Goal: Information Seeking & Learning: Learn about a topic

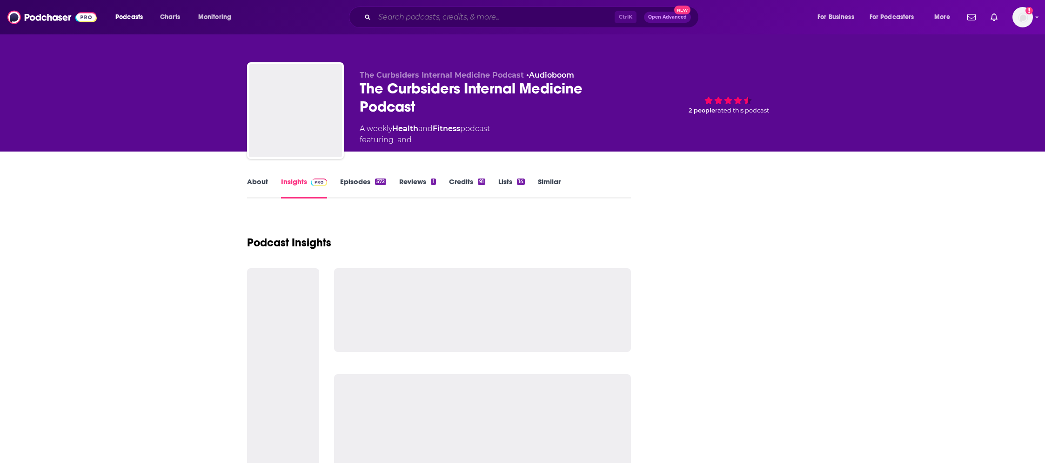
click at [422, 17] on input "Search podcasts, credits, & more..." at bounding box center [495, 17] width 240 height 15
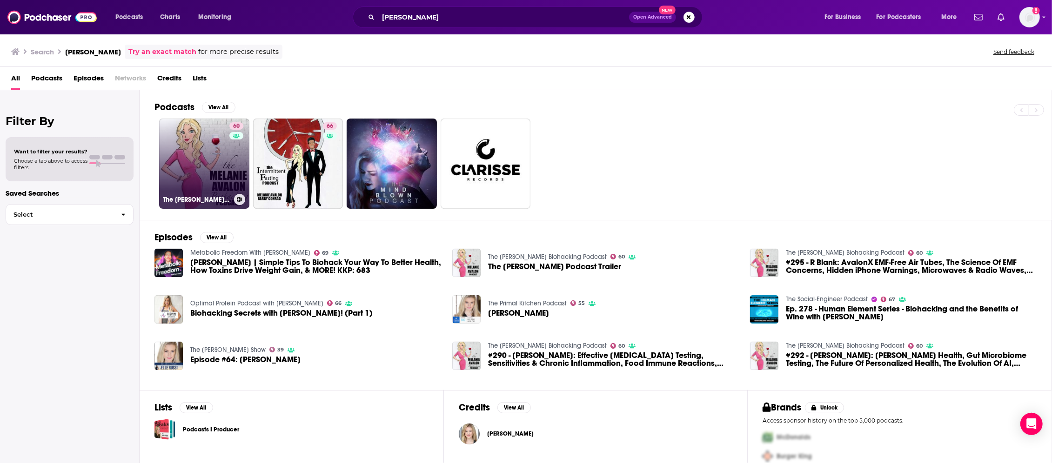
click at [194, 152] on link "60 The [PERSON_NAME] Biohacking Podcast" at bounding box center [204, 164] width 90 height 90
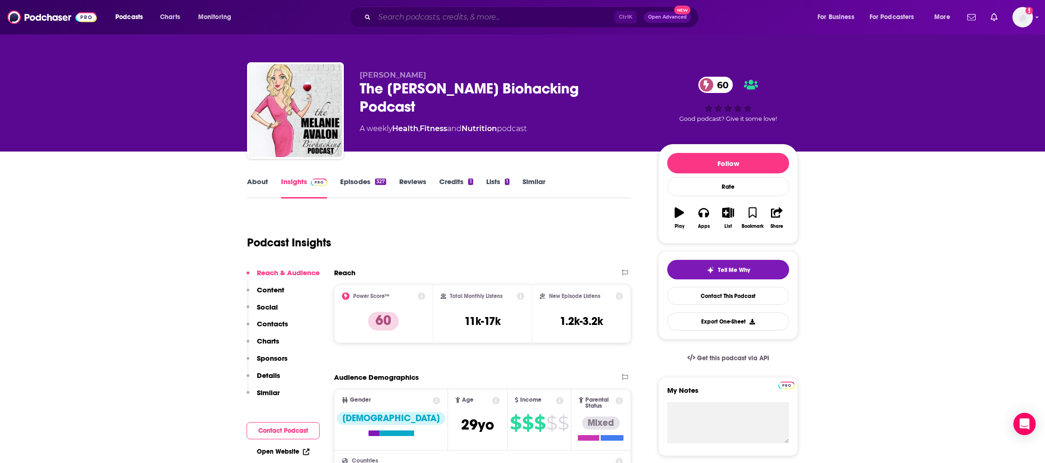
click at [476, 13] on input "Search podcasts, credits, & more..." at bounding box center [495, 17] width 240 height 15
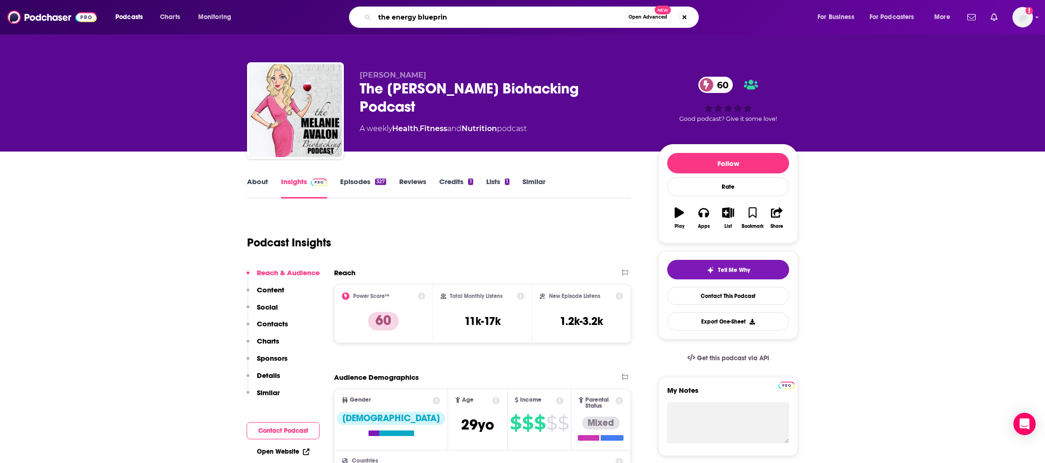
type input "the energy blueprint"
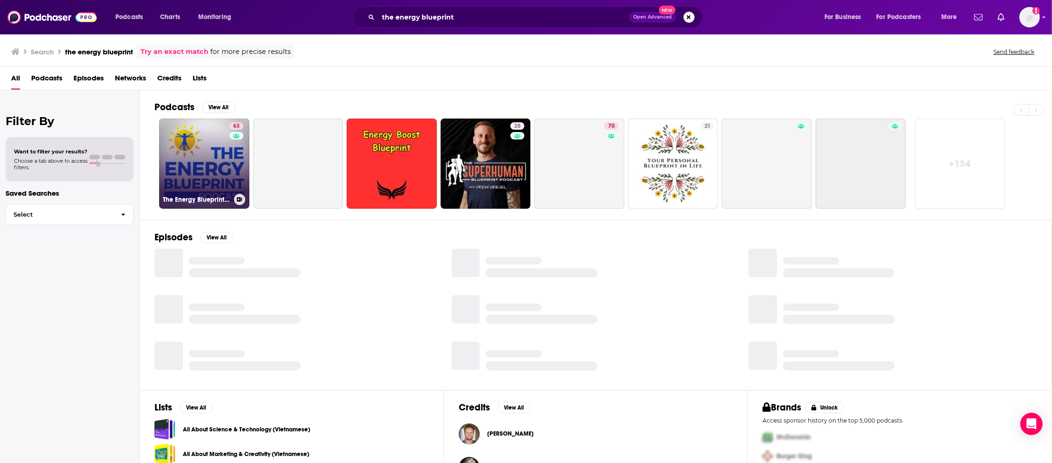
click at [192, 145] on link "63 The Energy Blueprint Podcast" at bounding box center [204, 164] width 90 height 90
